Goal: Check status

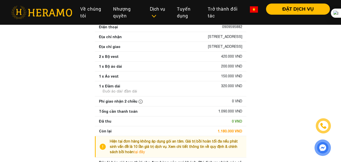
scroll to position [51, 0]
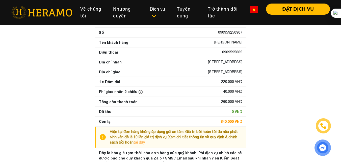
scroll to position [84, 0]
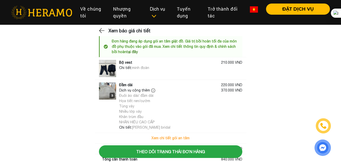
click at [301, 40] on main "Xem báo giá chi tiết Đơn hàng đang áp dụng gói an tâm giặt đồ. Giá trị bồi hoàn…" at bounding box center [170, 134] width 341 height 214
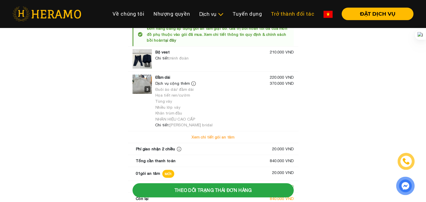
scroll to position [16, 0]
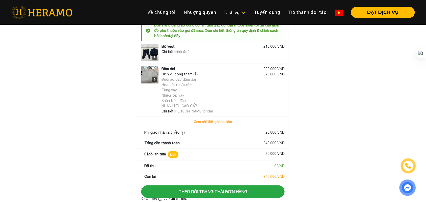
drag, startPoint x: 370, startPoint y: 75, endPoint x: 368, endPoint y: 71, distance: 4.6
click at [341, 75] on main "Xem báo giá chi tiết Đơn hàng đang áp dụng gói an tâm giặt đồ. Giá trị bồi hoàn…" at bounding box center [213, 118] width 426 height 214
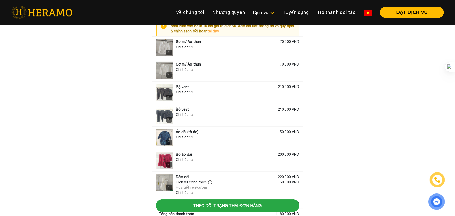
scroll to position [20, 0]
click at [341, 62] on main "Xem báo giá chi tiết Hiện tại đơn hàng không áp dụng gói an tâm. Giá trị bồi ho…" at bounding box center [227, 145] width 455 height 277
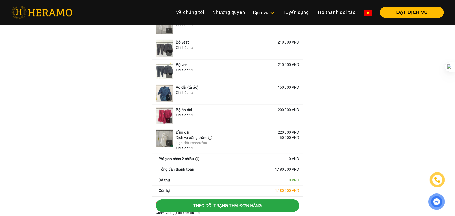
scroll to position [88, 0]
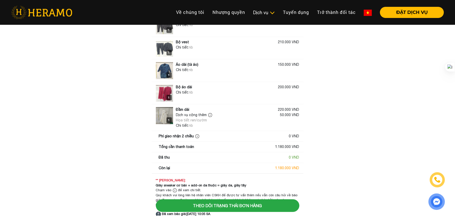
drag, startPoint x: 86, startPoint y: 53, endPoint x: 134, endPoint y: 27, distance: 54.5
click at [86, 53] on main "Xem báo giá chi tiết Hiện tại đơn hàng không áp dụng gói an tâm. Giá trị bồi ho…" at bounding box center [227, 77] width 455 height 277
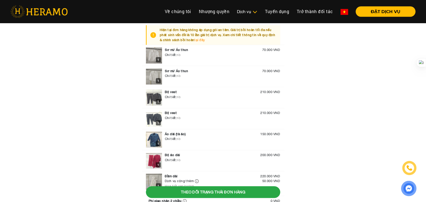
scroll to position [9, 0]
